Goal: Task Accomplishment & Management: Manage account settings

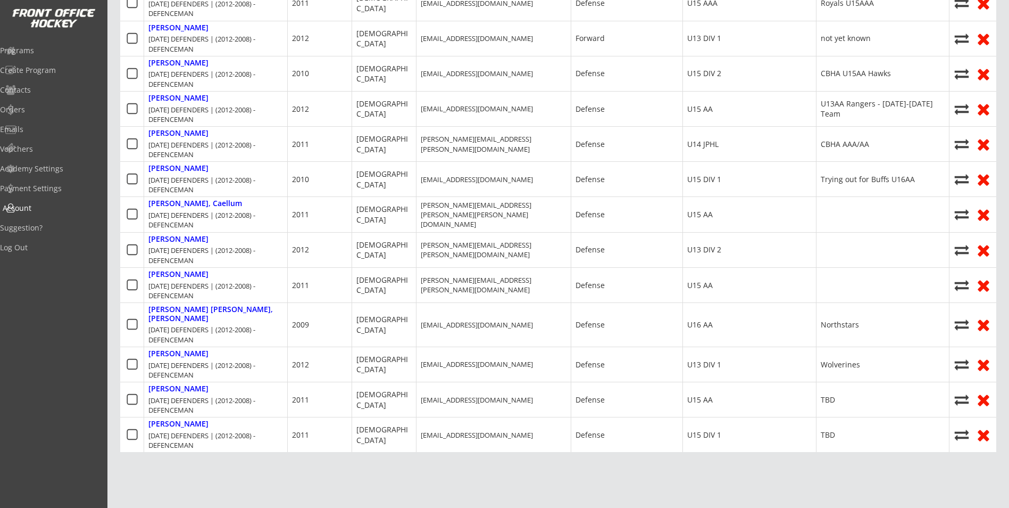
click at [37, 213] on div "Account" at bounding box center [50, 207] width 101 height 19
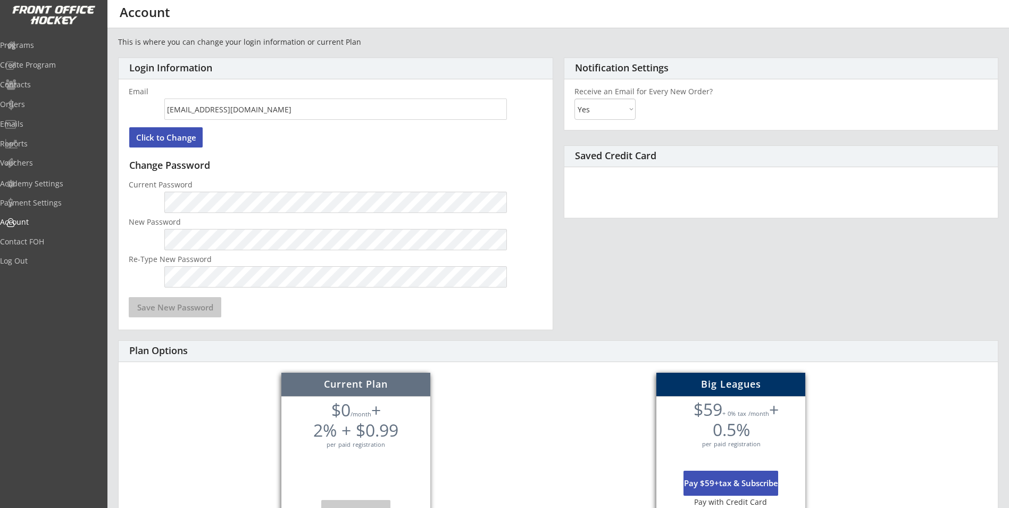
select select ""Yes""
click at [34, 247] on div "Contact FOH" at bounding box center [50, 242] width 101 height 19
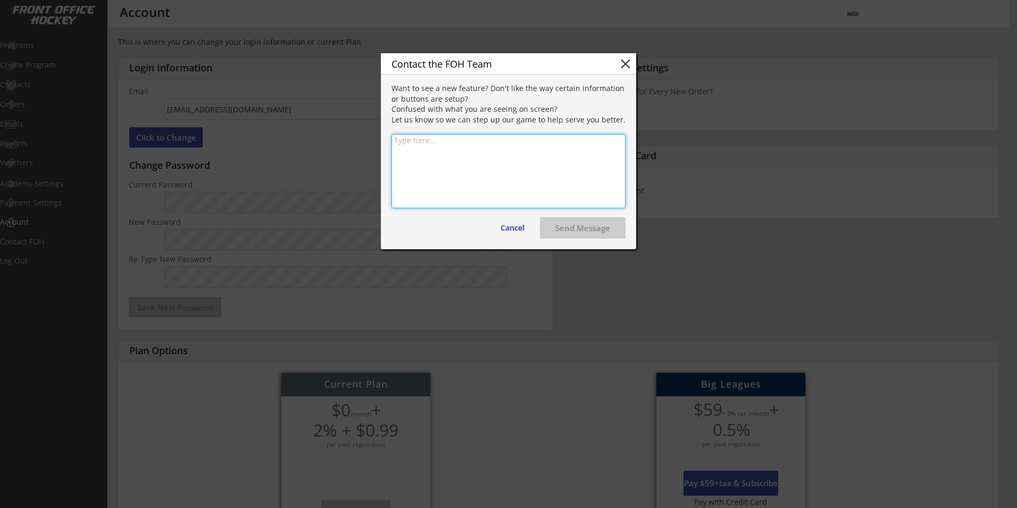
click at [628, 65] on button "close" at bounding box center [626, 64] width 16 height 16
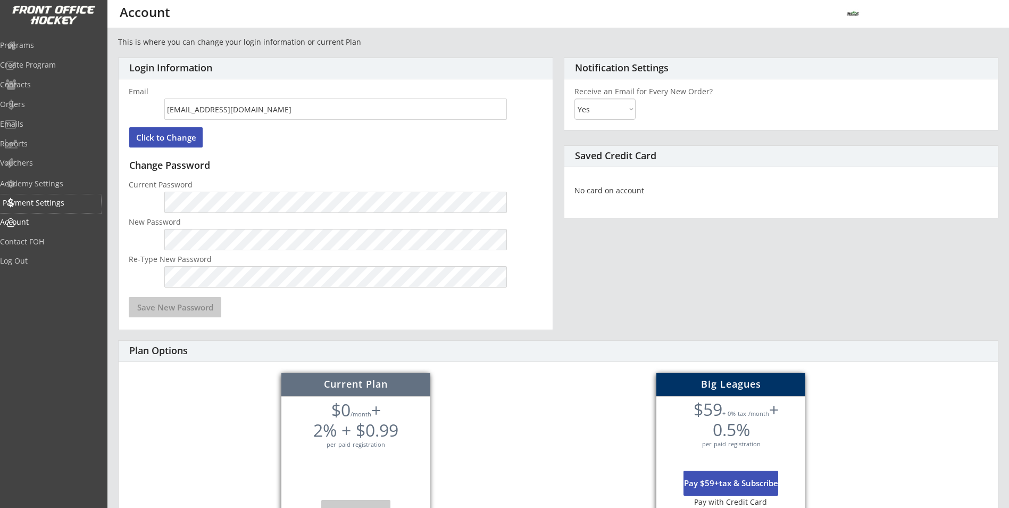
click at [46, 202] on div "Payment Settings" at bounding box center [51, 202] width 96 height 7
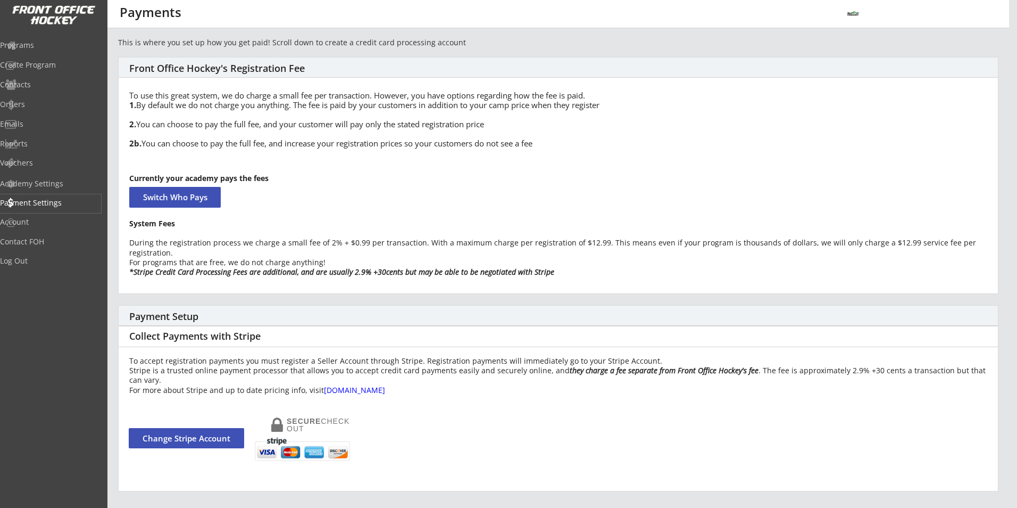
click at [156, 435] on button "Change Stripe Account" at bounding box center [186, 438] width 115 height 20
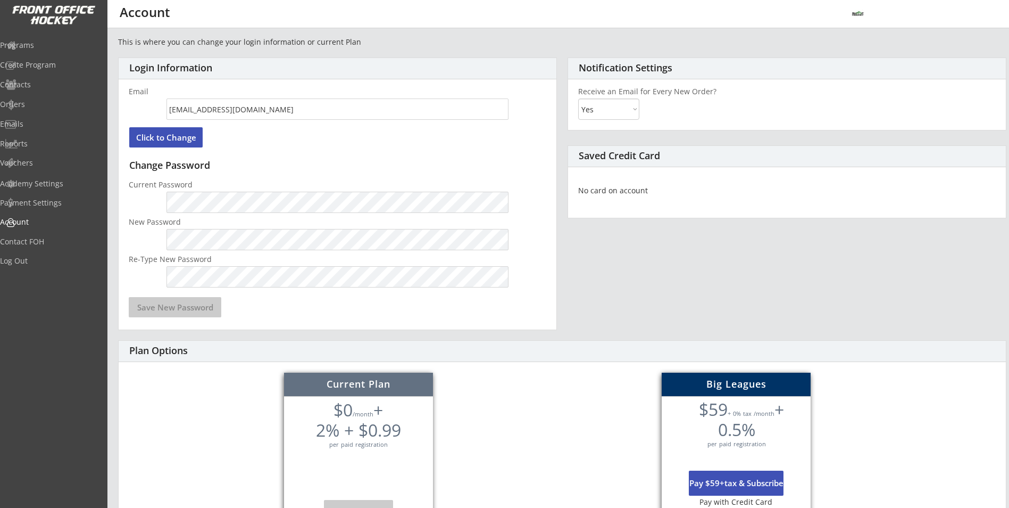
select select ""Yes""
